Goal: Task Accomplishment & Management: Use online tool/utility

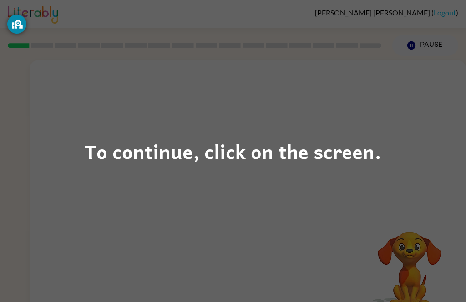
click at [251, 156] on div "To continue, click on the screen." at bounding box center [233, 151] width 296 height 31
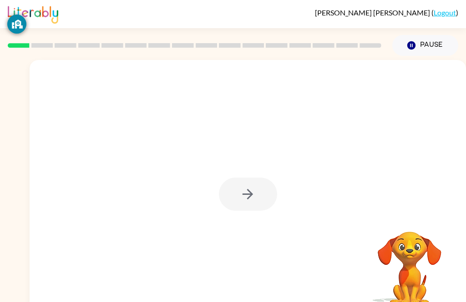
click at [230, 207] on div at bounding box center [248, 194] width 58 height 33
click at [257, 190] on div at bounding box center [248, 194] width 58 height 33
click at [231, 198] on div at bounding box center [248, 194] width 58 height 33
click at [271, 183] on div at bounding box center [248, 194] width 58 height 33
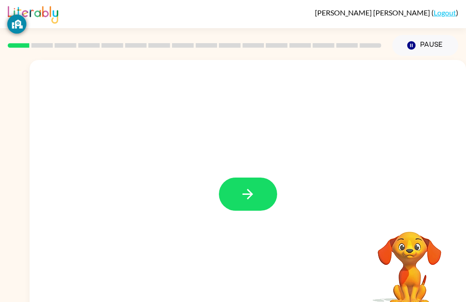
click at [261, 203] on button "button" at bounding box center [248, 194] width 58 height 33
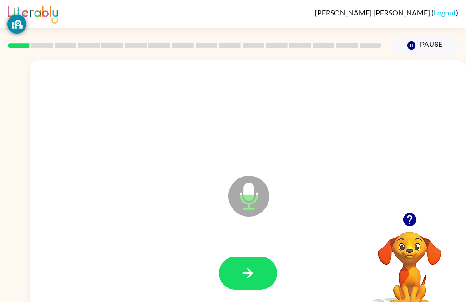
click at [255, 266] on icon "button" at bounding box center [248, 274] width 16 height 16
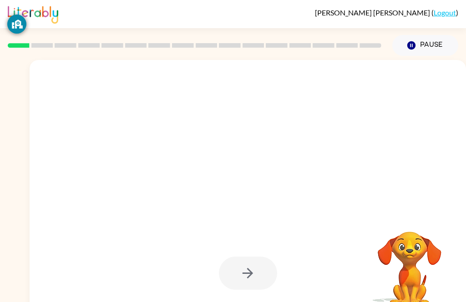
click at [232, 281] on div at bounding box center [248, 273] width 58 height 33
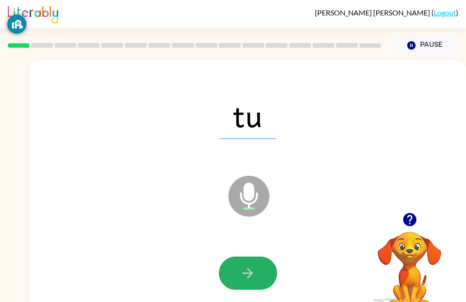
click at [268, 269] on button "button" at bounding box center [248, 273] width 58 height 33
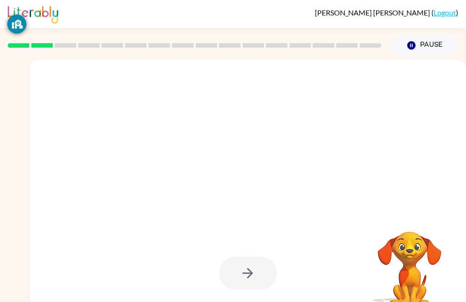
click at [464, 82] on div at bounding box center [248, 190] width 436 height 260
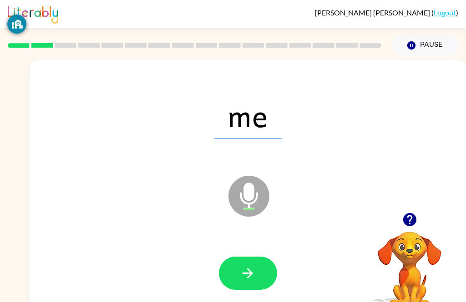
click at [243, 281] on icon "button" at bounding box center [248, 274] width 16 height 16
click at [251, 297] on div at bounding box center [248, 273] width 418 height 75
click at [250, 297] on div at bounding box center [248, 273] width 418 height 75
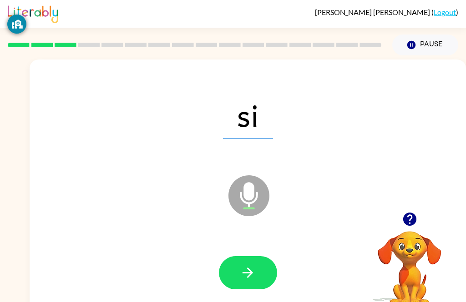
click at [221, 276] on button "button" at bounding box center [248, 272] width 58 height 33
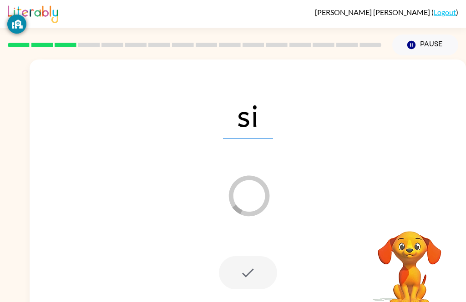
click at [109, 294] on div at bounding box center [248, 273] width 418 height 75
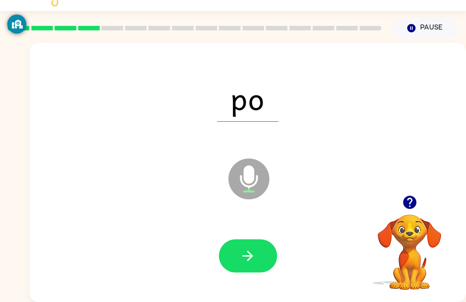
scroll to position [18, 0]
click at [251, 258] on icon "button" at bounding box center [248, 256] width 16 height 16
click at [259, 248] on button "button" at bounding box center [248, 256] width 58 height 33
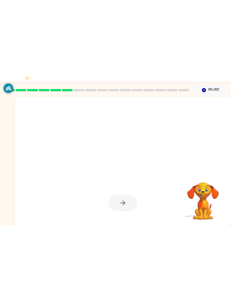
scroll to position [0, 0]
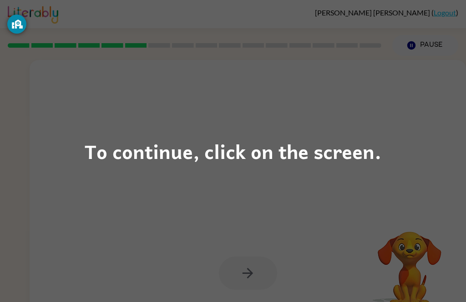
click at [56, 193] on div "To continue, click on the screen." at bounding box center [233, 151] width 466 height 302
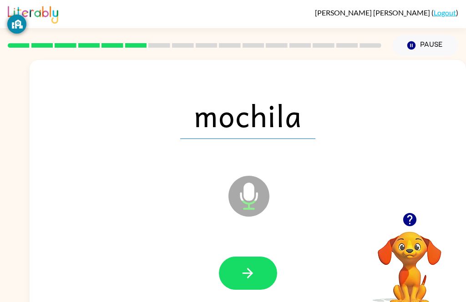
click at [241, 268] on icon "button" at bounding box center [248, 274] width 16 height 16
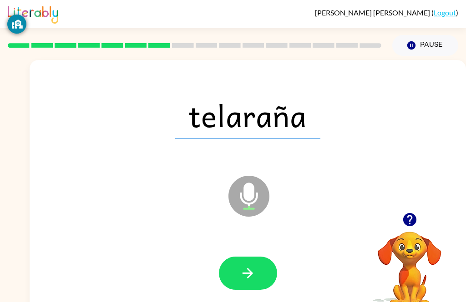
click at [242, 266] on icon "button" at bounding box center [248, 274] width 16 height 16
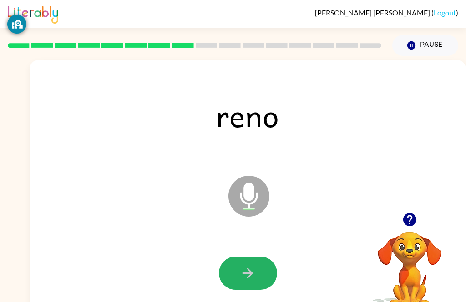
click at [248, 275] on icon "button" at bounding box center [248, 274] width 16 height 16
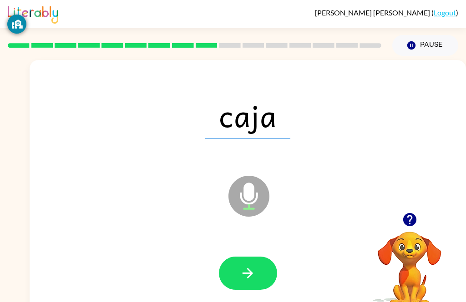
click at [241, 287] on button "button" at bounding box center [248, 273] width 58 height 33
click at [261, 274] on button "button" at bounding box center [248, 273] width 58 height 33
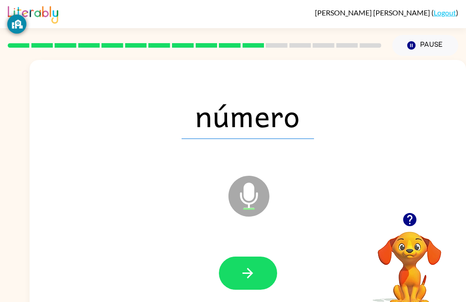
click at [5, 281] on div "número Microphone The Microphone is here when it is your turn to talk Your brow…" at bounding box center [233, 188] width 466 height 264
click at [0, 221] on div "número Microphone The Microphone is here when it is your turn to talk Your brow…" at bounding box center [233, 188] width 466 height 264
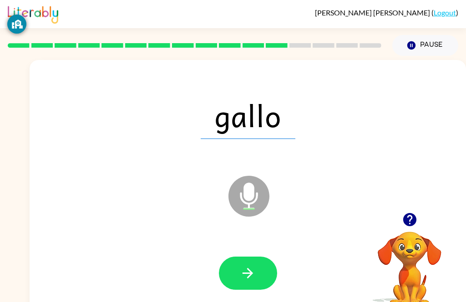
click at [241, 266] on icon "button" at bounding box center [248, 274] width 16 height 16
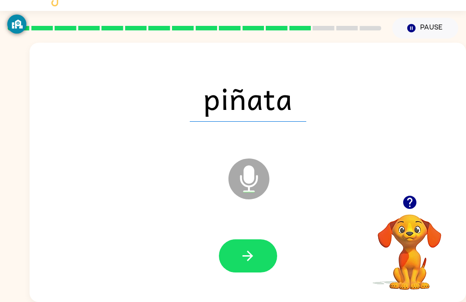
scroll to position [29, 0]
click at [241, 248] on icon "button" at bounding box center [248, 256] width 16 height 16
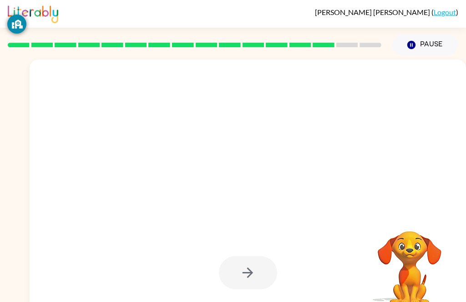
scroll to position [0, 0]
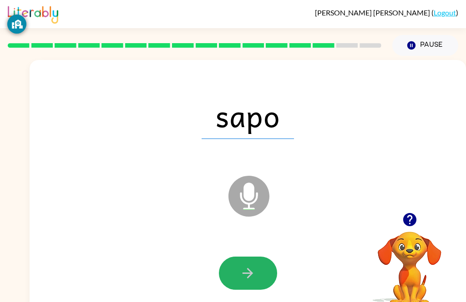
click at [251, 259] on button "button" at bounding box center [248, 273] width 58 height 33
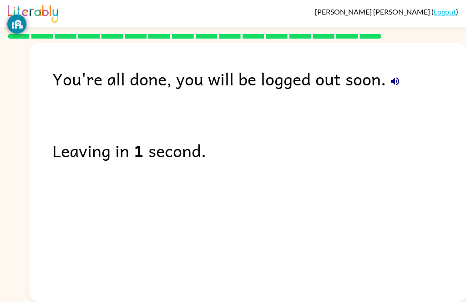
scroll to position [29, 0]
